Goal: Complete application form

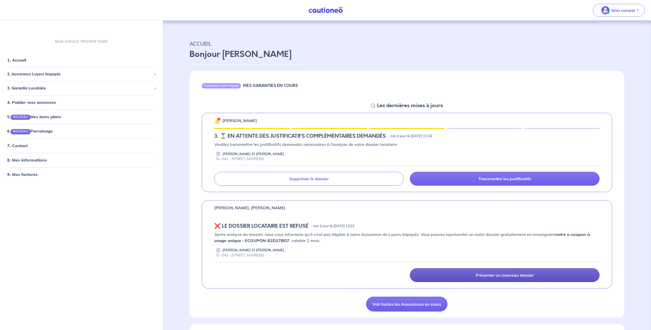
click at [496, 273] on p "Présenter un nouveau dossier" at bounding box center [505, 274] width 58 height 5
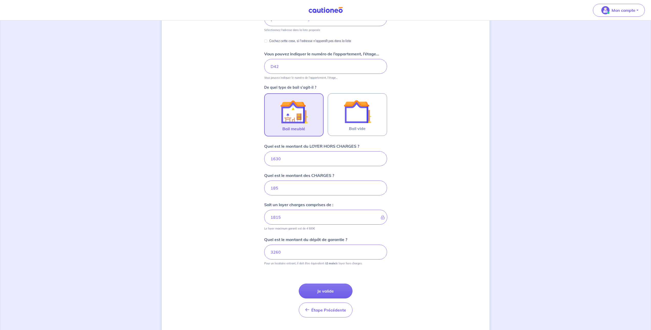
scroll to position [97, 0]
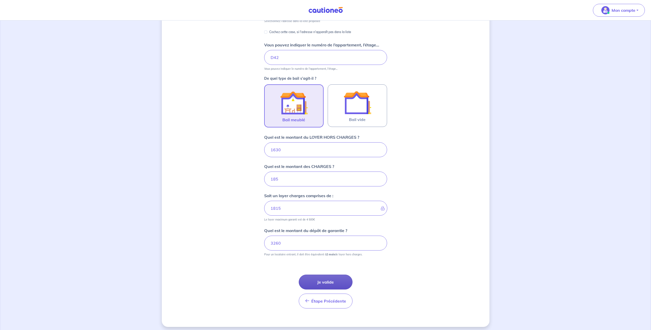
click at [327, 283] on button "Je valide" at bounding box center [326, 281] width 54 height 15
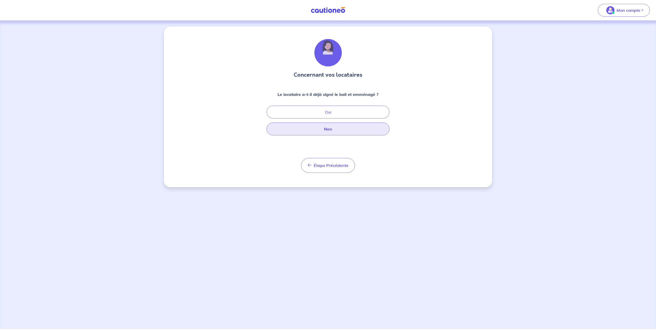
click at [333, 128] on button "Non" at bounding box center [327, 128] width 123 height 13
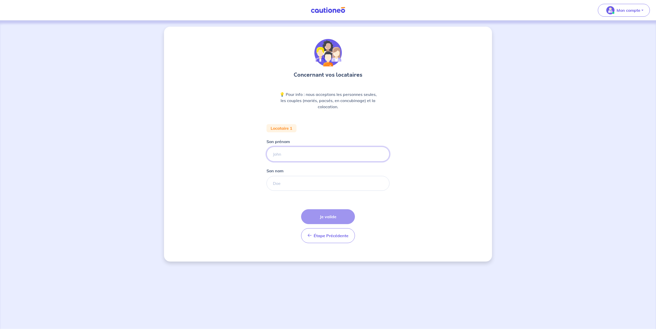
click at [322, 152] on input "Son prénom" at bounding box center [327, 153] width 123 height 15
type input "[PERSON_NAME]"
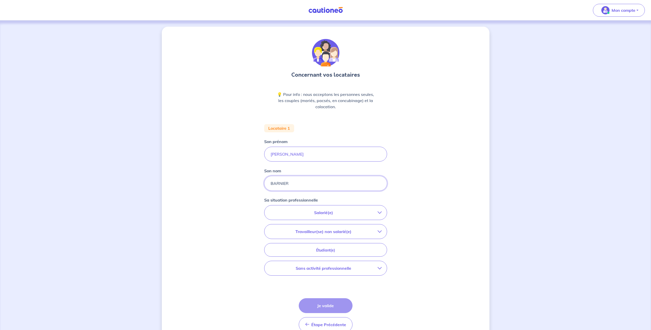
type input "BARNIER"
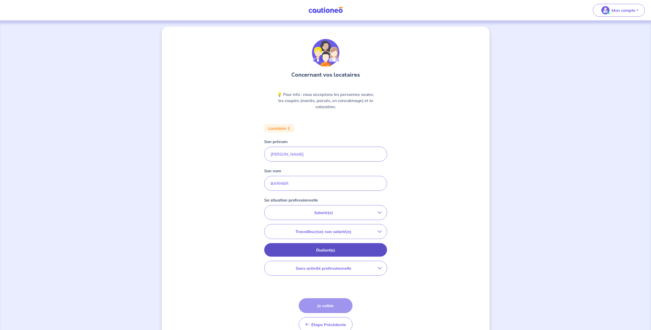
click at [331, 253] on button "Étudiant(e)" at bounding box center [325, 250] width 123 height 14
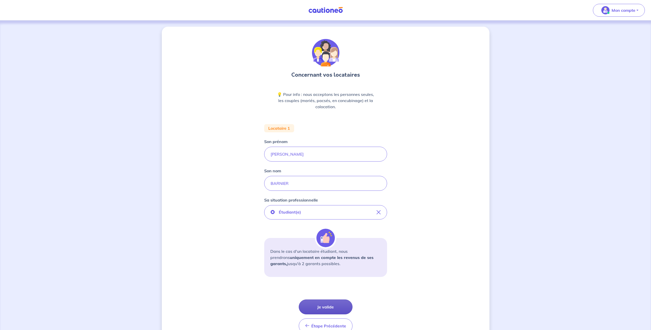
click at [318, 304] on button "Je valide" at bounding box center [326, 306] width 54 height 15
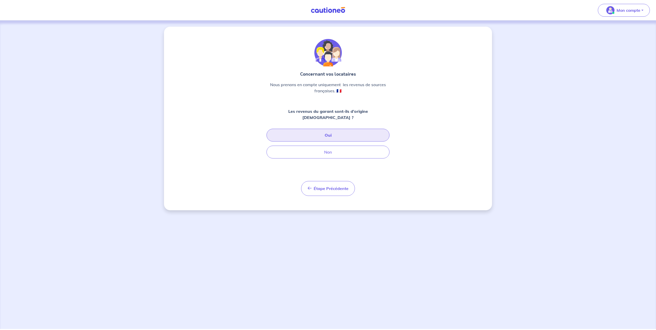
click at [339, 131] on button "Oui" at bounding box center [327, 135] width 123 height 13
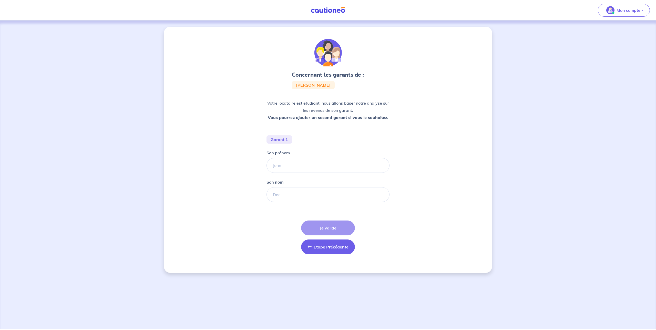
click at [326, 251] on button "Étape Précédente Précédent" at bounding box center [328, 246] width 54 height 15
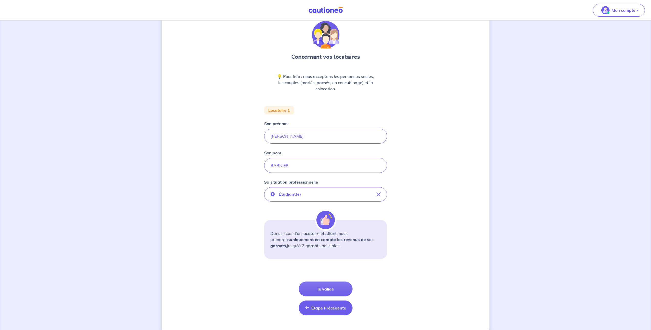
scroll to position [26, 0]
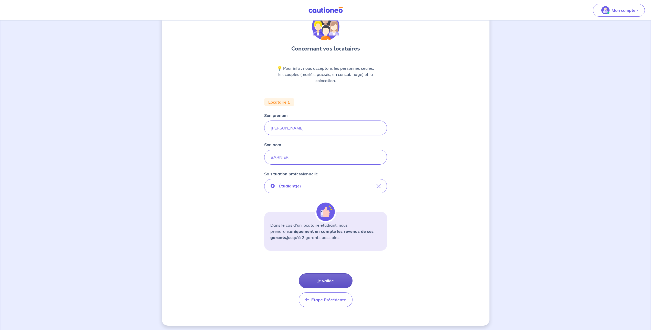
click at [331, 277] on button "Je valide" at bounding box center [326, 280] width 54 height 15
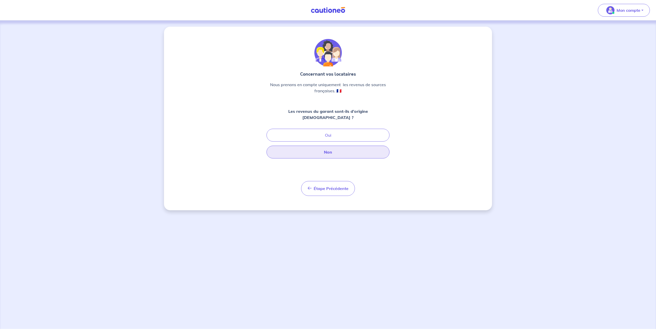
click at [346, 147] on button "Non" at bounding box center [327, 151] width 123 height 13
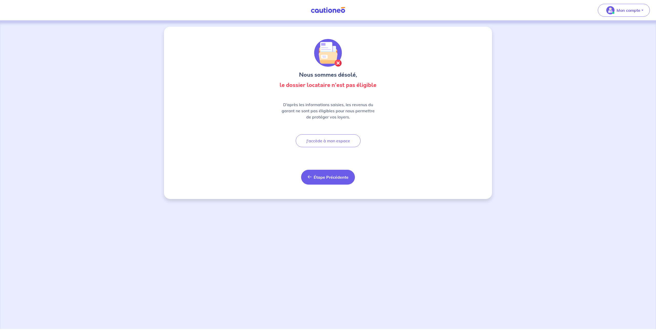
click at [322, 176] on span "Étape Précédente" at bounding box center [330, 176] width 35 height 5
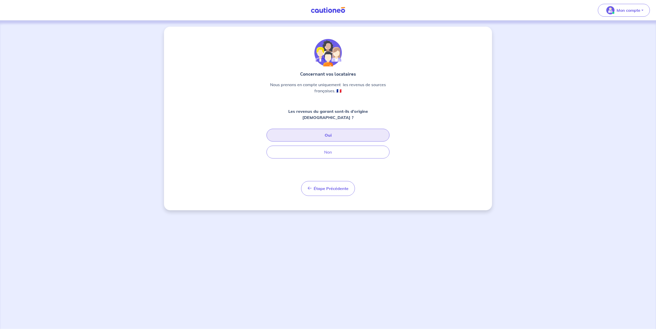
click at [331, 130] on button "Oui" at bounding box center [327, 135] width 123 height 13
